Goal: Answer question/provide support

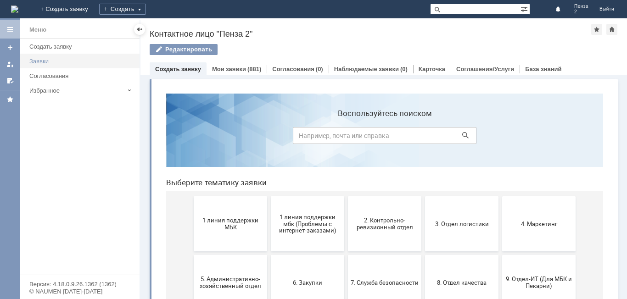
click at [52, 58] on div "Заявки" at bounding box center [81, 61] width 105 height 7
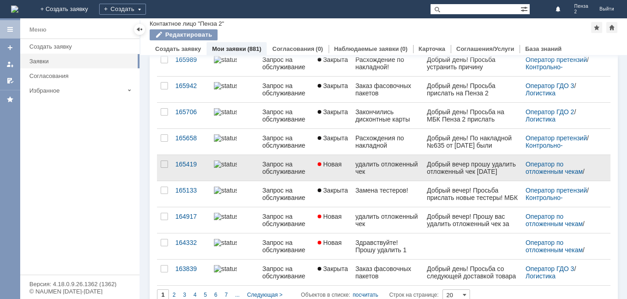
scroll to position [359, 0]
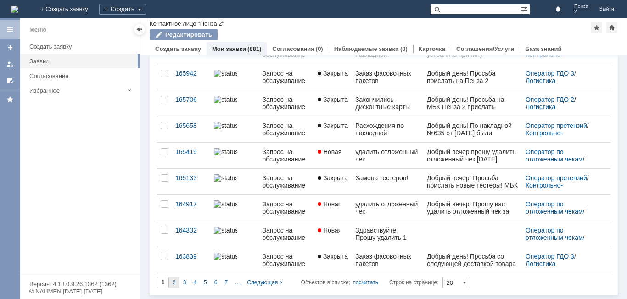
click at [172, 280] on div "2" at bounding box center [174, 282] width 11 height 11
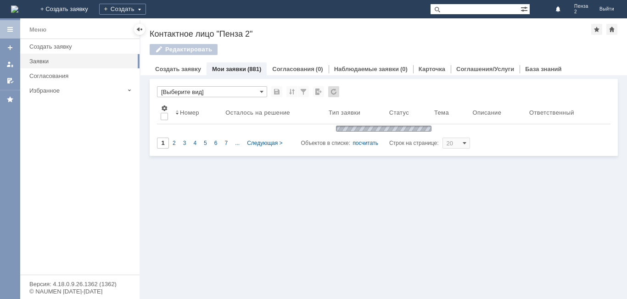
scroll to position [0, 0]
type input "2"
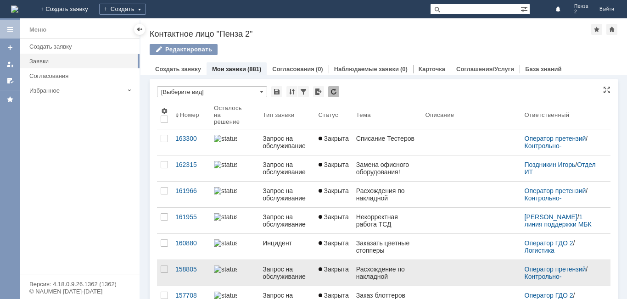
scroll to position [4, 0]
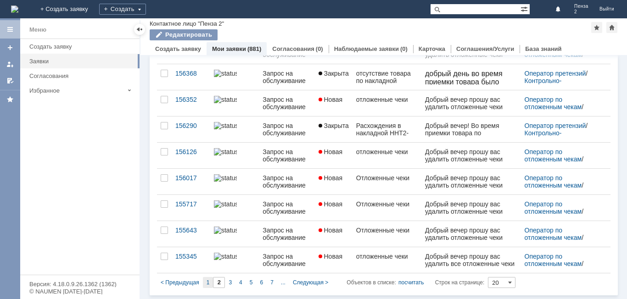
click at [207, 281] on span "1" at bounding box center [207, 282] width 3 height 6
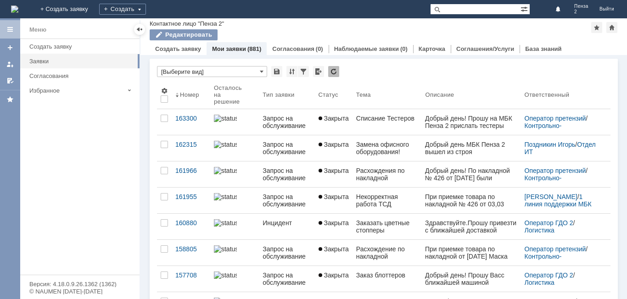
type input "1"
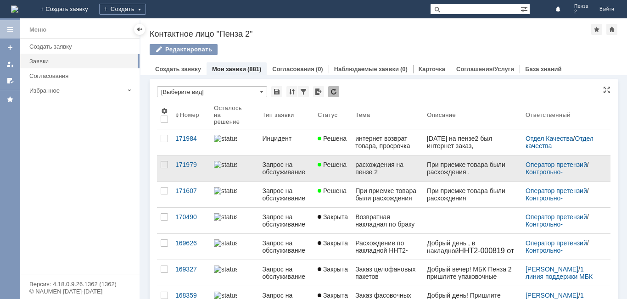
click at [359, 170] on div "расхождения на пензе 2" at bounding box center [387, 168] width 64 height 15
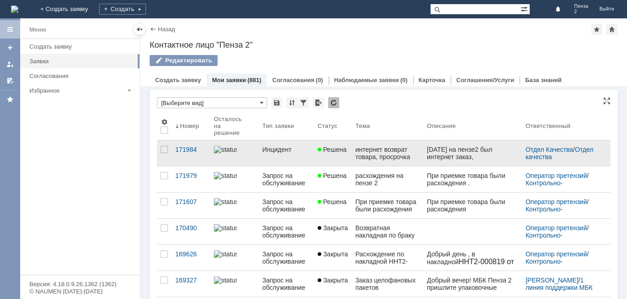
click at [390, 157] on div "интернет возврат товара, просрочка" at bounding box center [387, 153] width 64 height 15
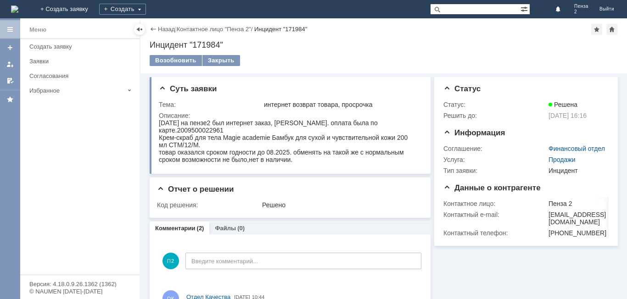
click at [198, 227] on div "(2)" at bounding box center [200, 228] width 7 height 7
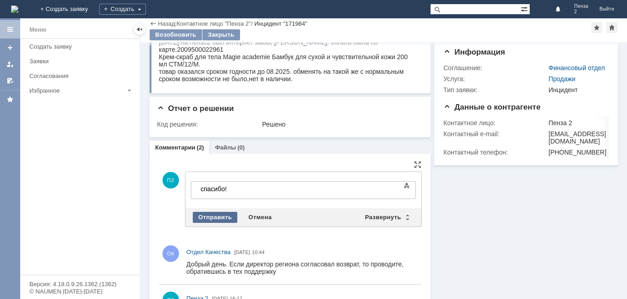
click at [233, 218] on div "Отправить" at bounding box center [215, 217] width 45 height 11
